Goal: Check status

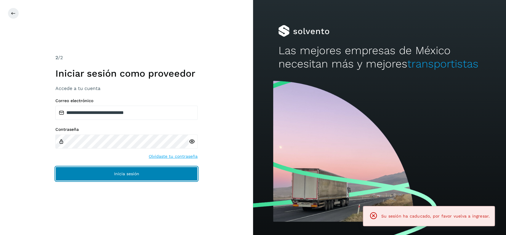
click at [172, 170] on button "Inicia sesión" at bounding box center [126, 174] width 142 height 14
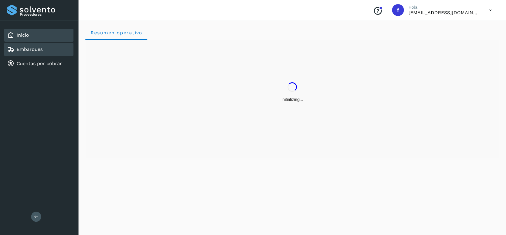
click at [39, 49] on link "Embarques" at bounding box center [30, 50] width 26 height 6
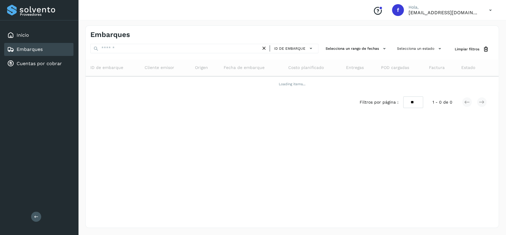
click at [347, 44] on div "Embarques ID de embarque Selecciona un rango de fechas Selecciona un estado Lim…" at bounding box center [292, 126] width 414 height 203
click at [405, 48] on button "Selecciona un estado" at bounding box center [420, 49] width 51 height 10
click at [382, 86] on icon at bounding box center [383, 84] width 6 height 6
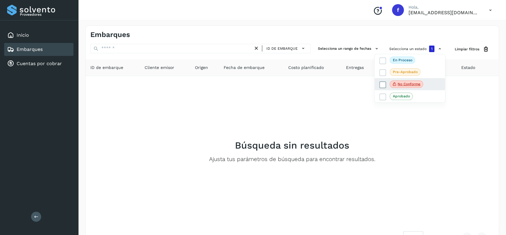
click at [384, 86] on icon at bounding box center [383, 85] width 6 height 6
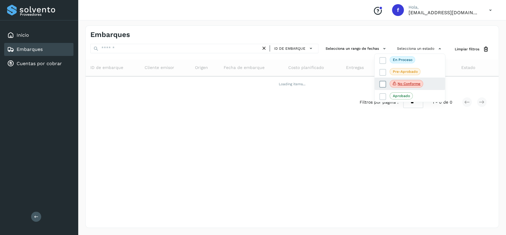
click at [384, 86] on icon at bounding box center [383, 84] width 6 height 6
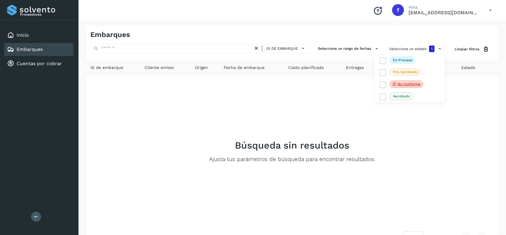
click at [286, 89] on div at bounding box center [253, 117] width 506 height 235
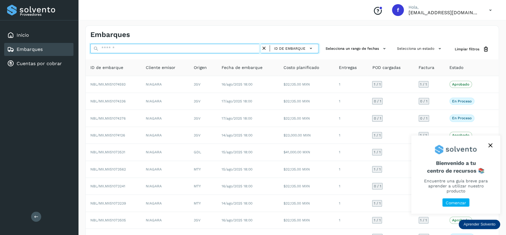
click at [172, 50] on input "text" at bounding box center [175, 48] width 171 height 9
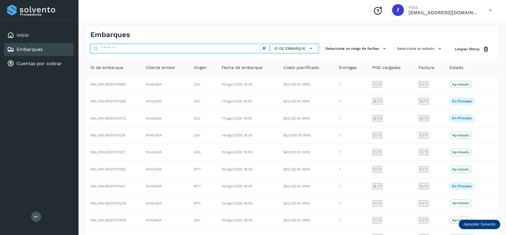
click at [168, 50] on input "text" at bounding box center [175, 48] width 171 height 9
paste input "**********"
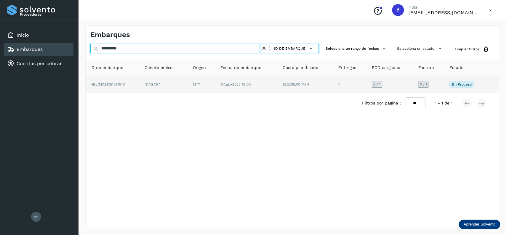
type input "**********"
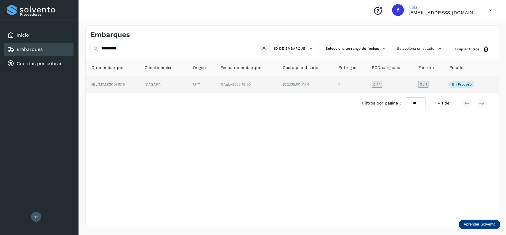
click at [278, 88] on td "11/ago/2025 18:00" at bounding box center [306, 84] width 56 height 17
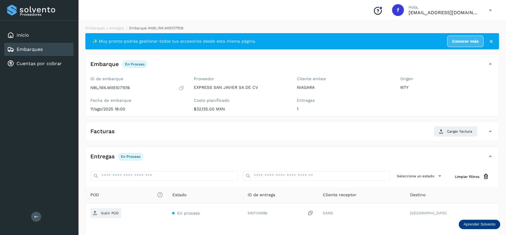
click at [43, 45] on div "Embarques" at bounding box center [38, 49] width 69 height 13
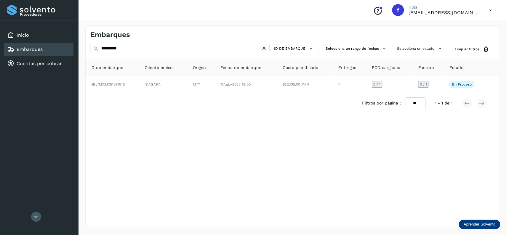
click at [265, 48] on icon at bounding box center [264, 48] width 6 height 6
